Goal: Complete application form

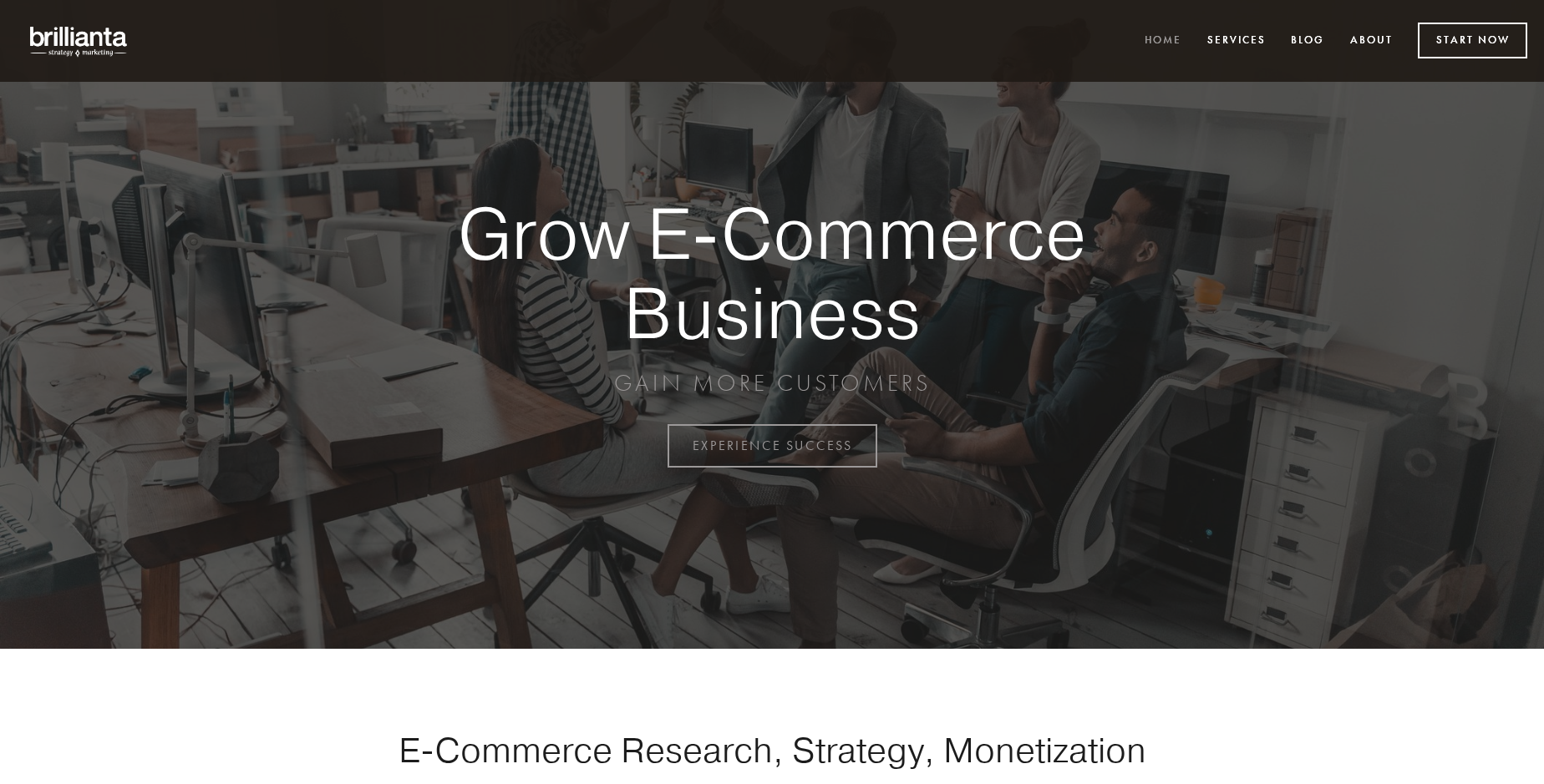
scroll to position [4379, 0]
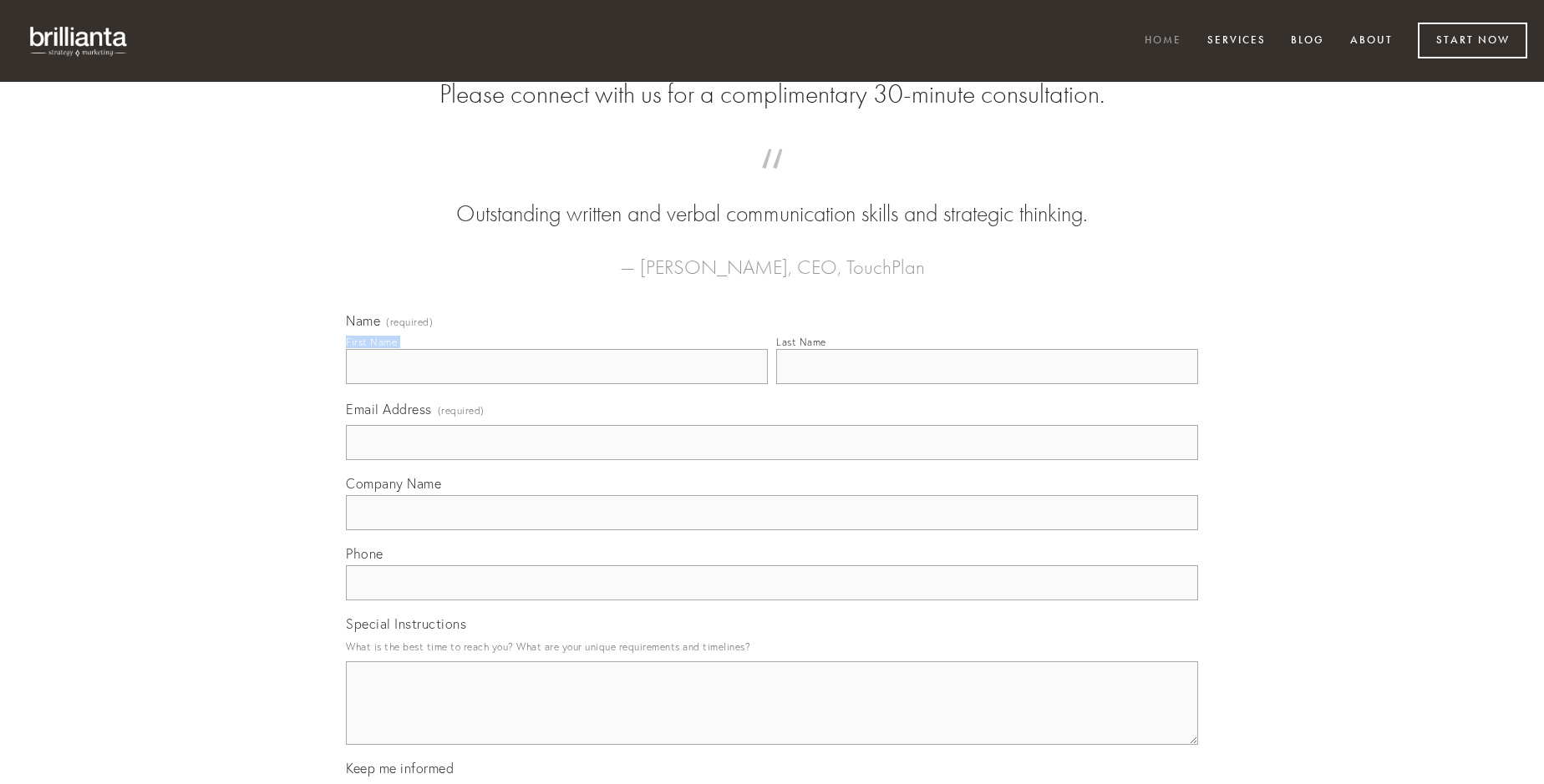
type input "[PERSON_NAME]"
click at [986, 384] on input "Last Name" at bounding box center [987, 367] width 422 height 35
type input "[PERSON_NAME]"
click at [772, 461] on input "Email Address (required)" at bounding box center [772, 442] width 852 height 35
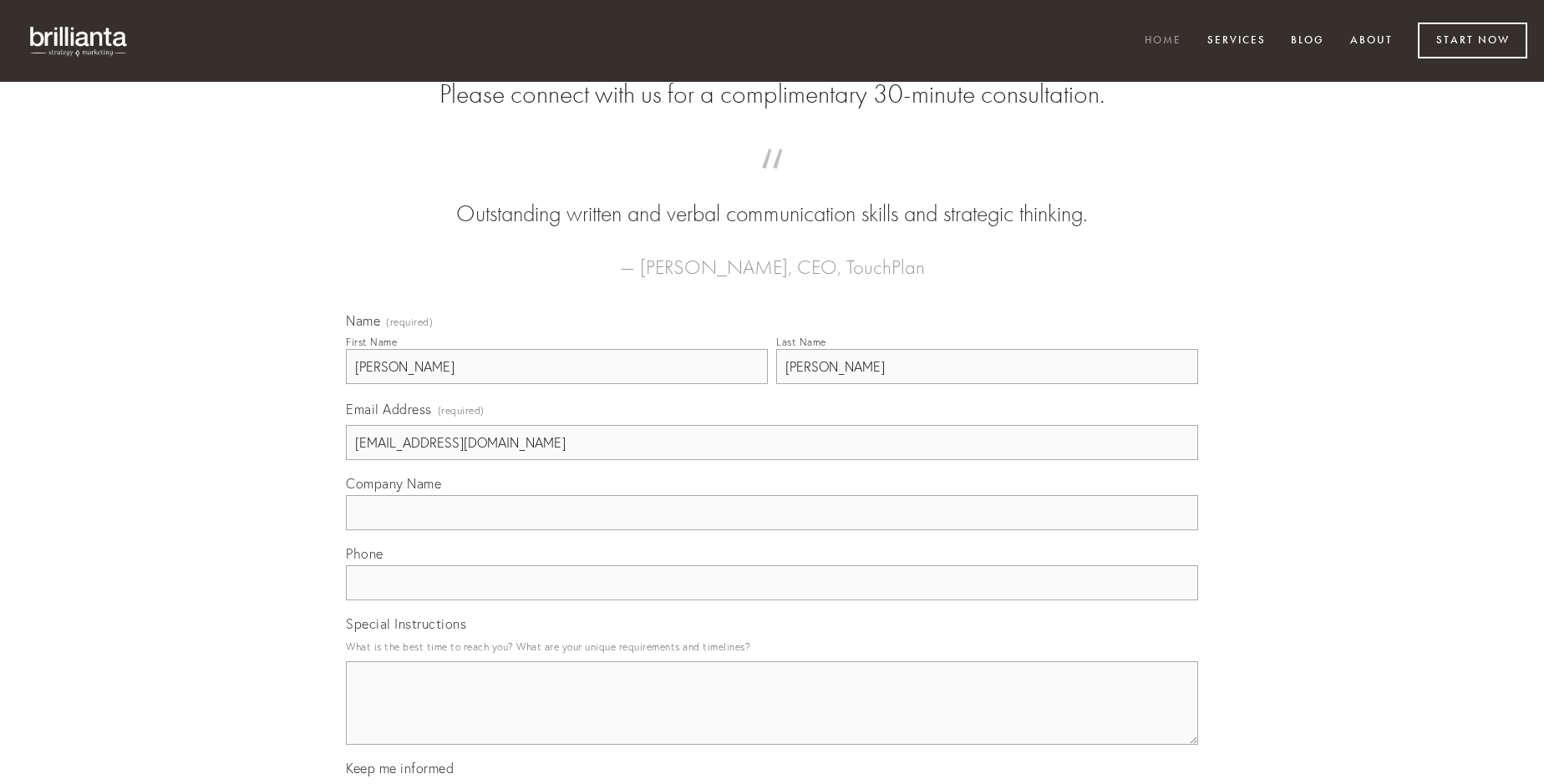
type input "[EMAIL_ADDRESS][DOMAIN_NAME]"
click at [772, 530] on input "Company Name" at bounding box center [772, 513] width 852 height 35
type input "denego"
click at [772, 601] on input "text" at bounding box center [772, 583] width 852 height 35
click at [772, 718] on textarea "Special Instructions" at bounding box center [772, 704] width 852 height 83
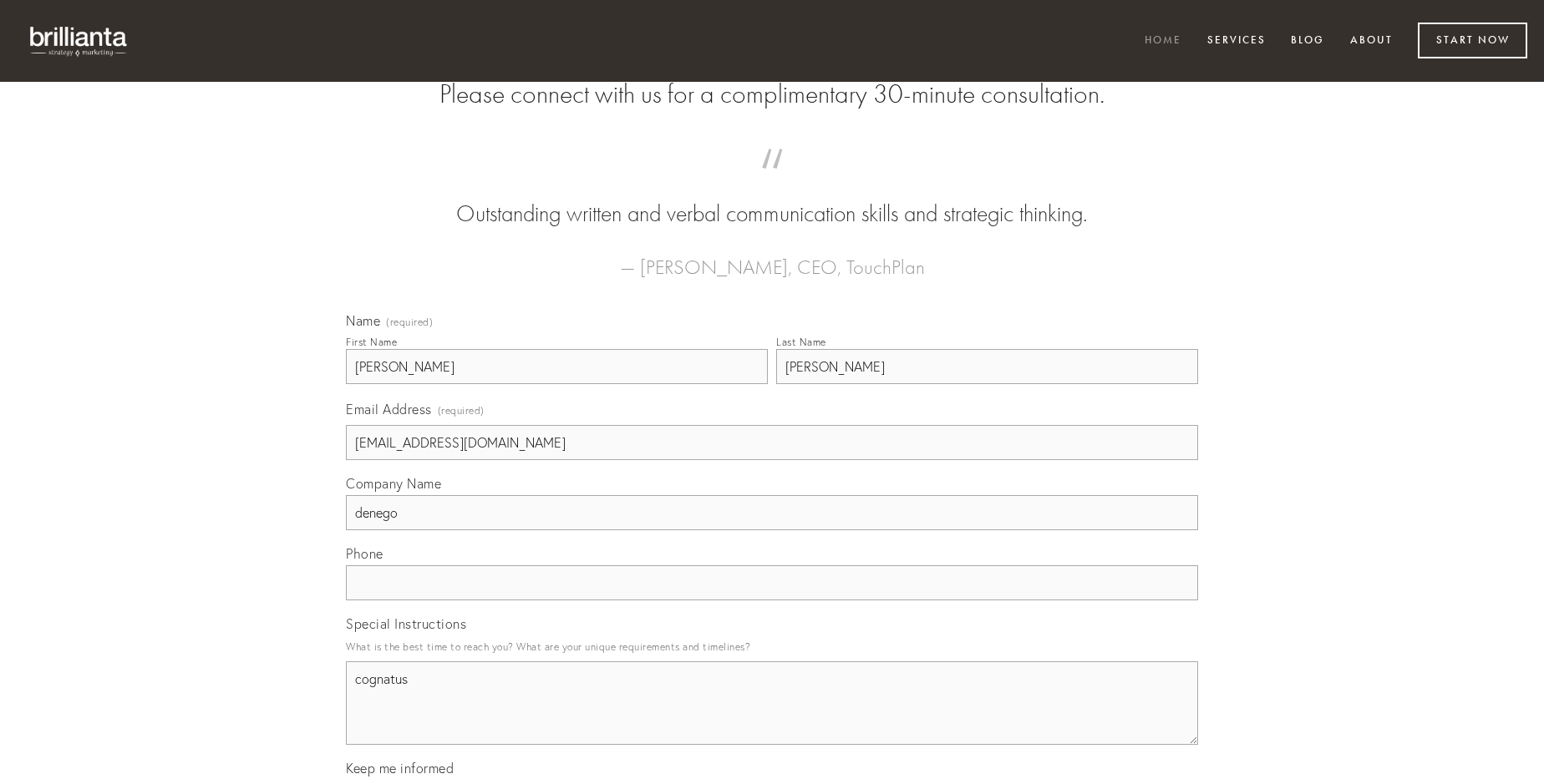
type textarea "cognatus"
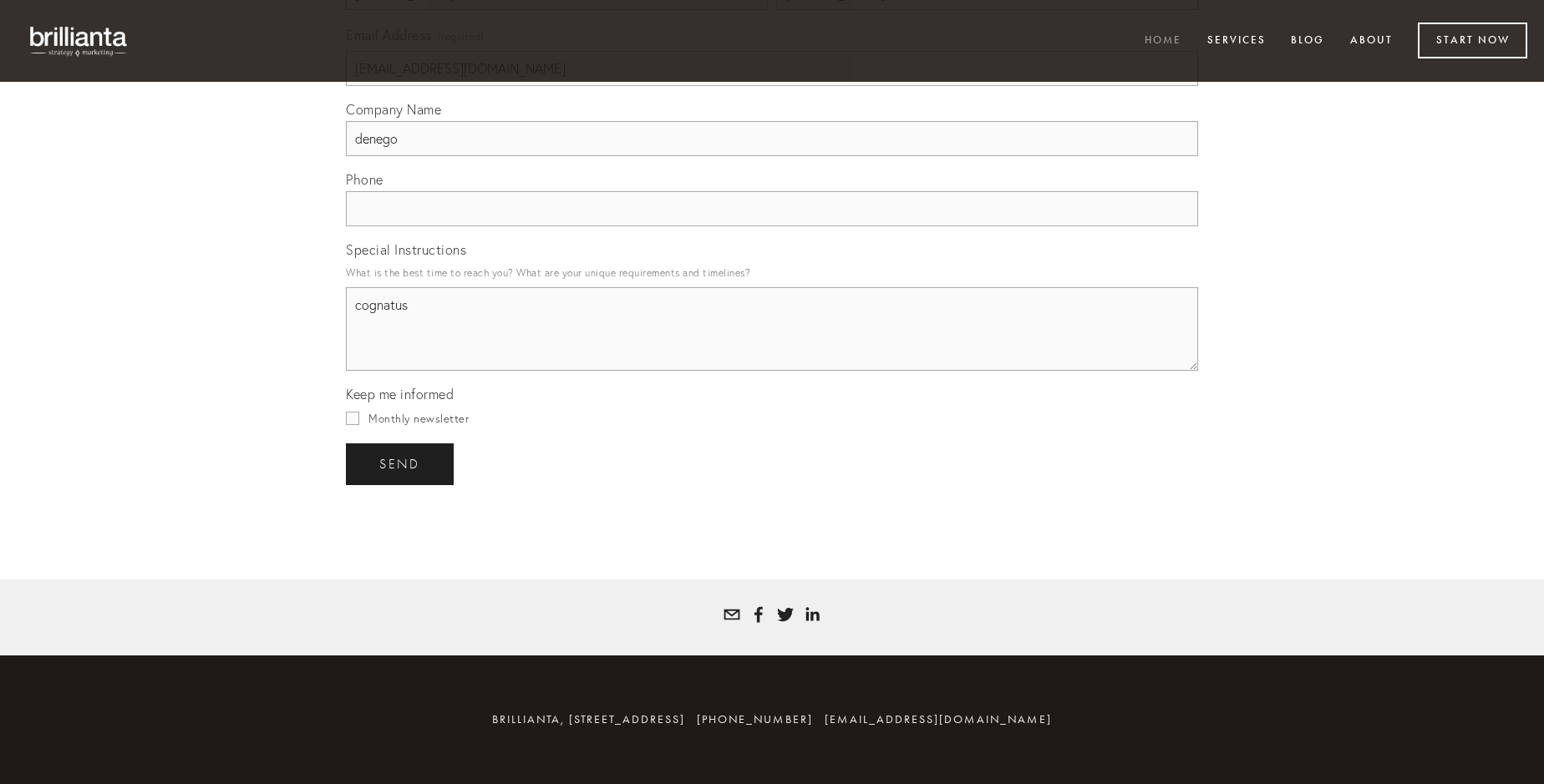
click at [401, 464] on span "send" at bounding box center [400, 465] width 41 height 15
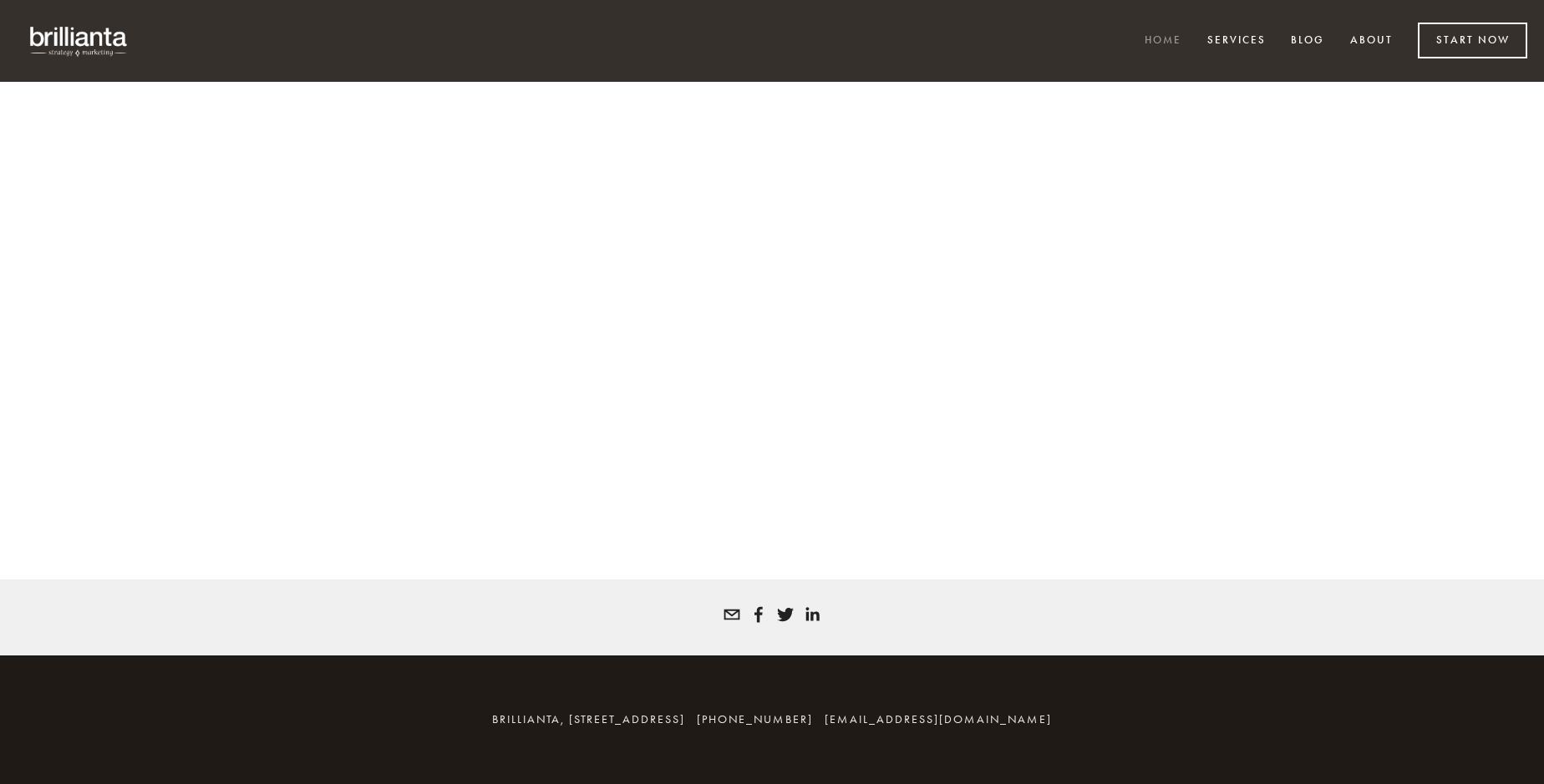
scroll to position [4357, 0]
